Goal: Information Seeking & Learning: Learn about a topic

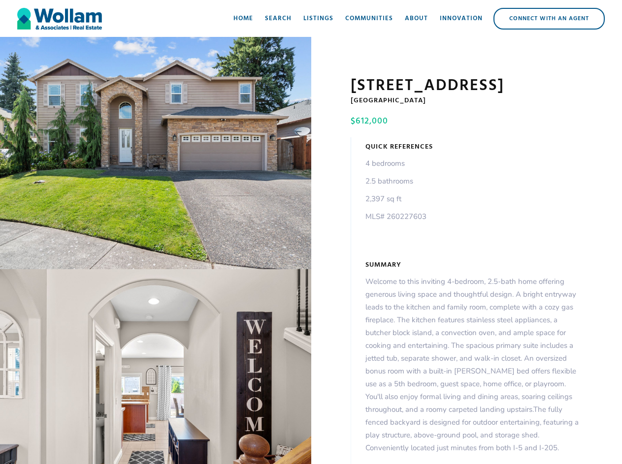
click at [156, 155] on div "open lightbox" at bounding box center [155, 153] width 311 height 232
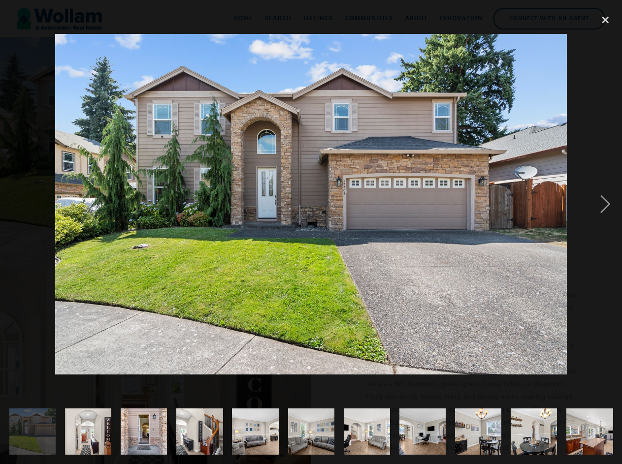
click at [156, 369] on img at bounding box center [310, 204] width 511 height 341
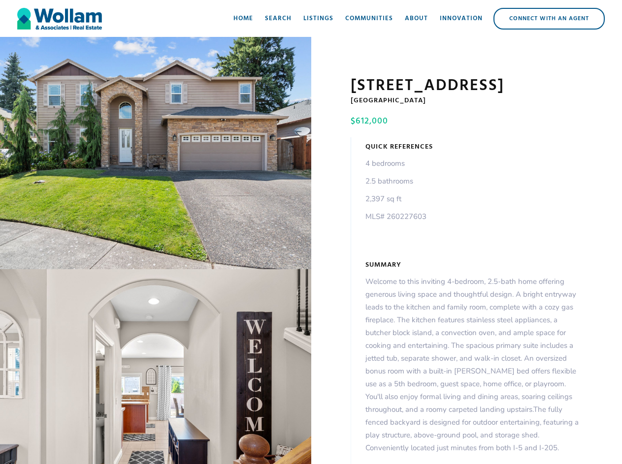
click at [156, 155] on div "open lightbox" at bounding box center [155, 153] width 311 height 232
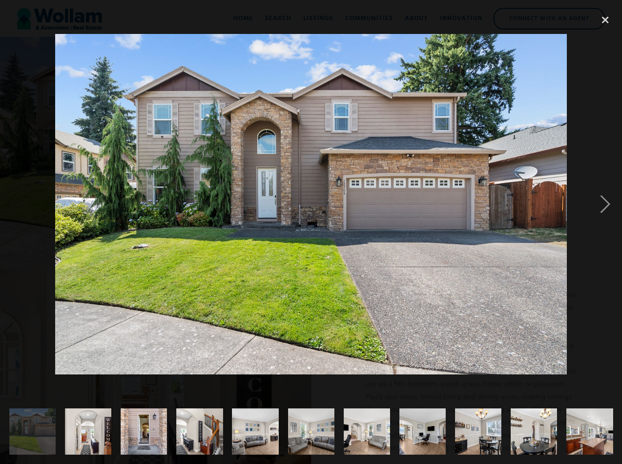
click at [156, 369] on img at bounding box center [310, 204] width 511 height 341
